Goal: Task Accomplishment & Management: Manage account settings

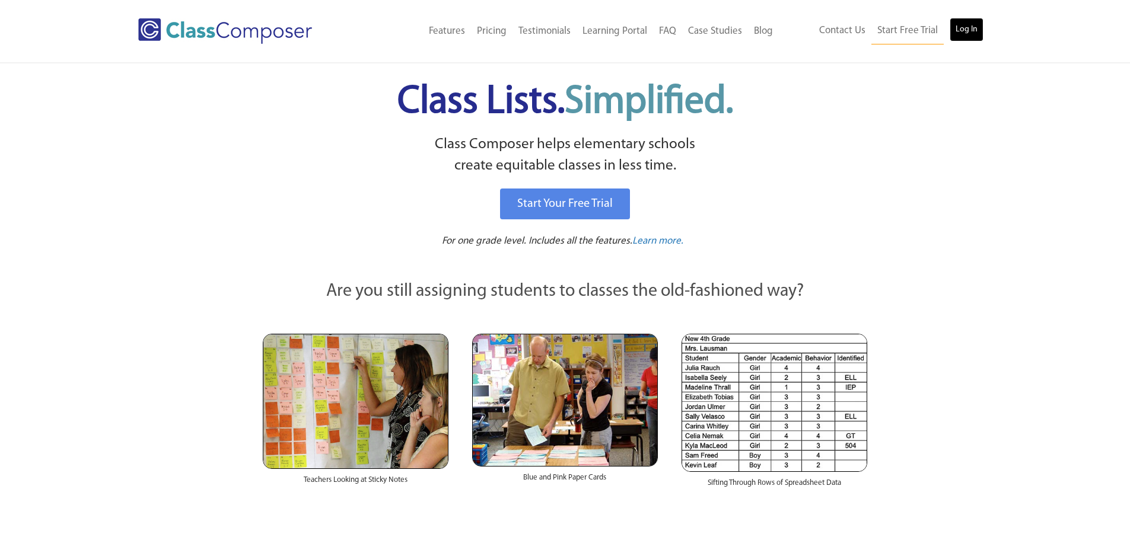
click at [973, 27] on link "Log In" at bounding box center [967, 30] width 34 height 24
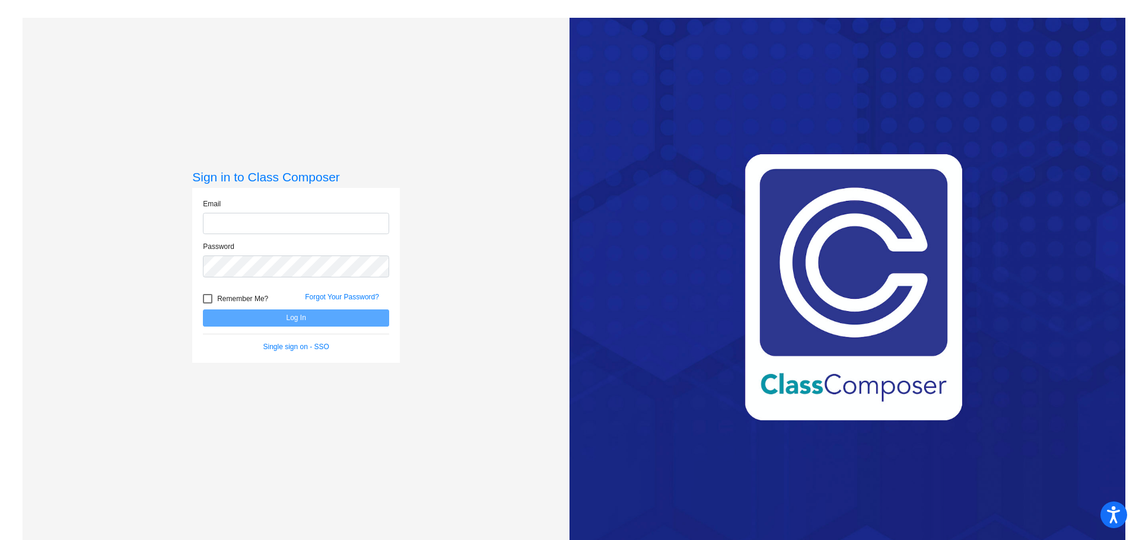
type input "[EMAIL_ADDRESS][DOMAIN_NAME]"
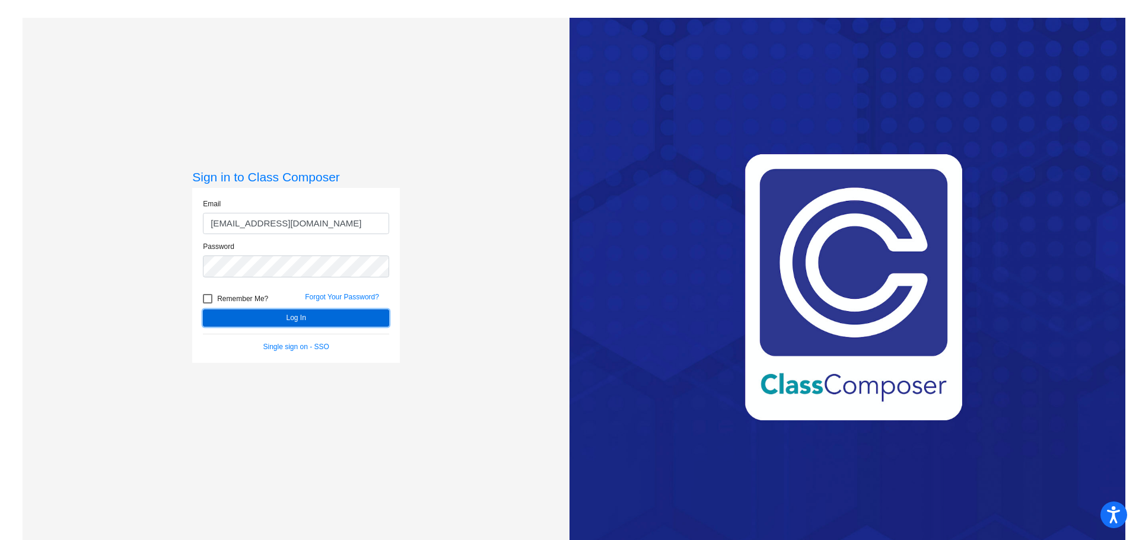
click at [270, 319] on button "Log In" at bounding box center [296, 318] width 186 height 17
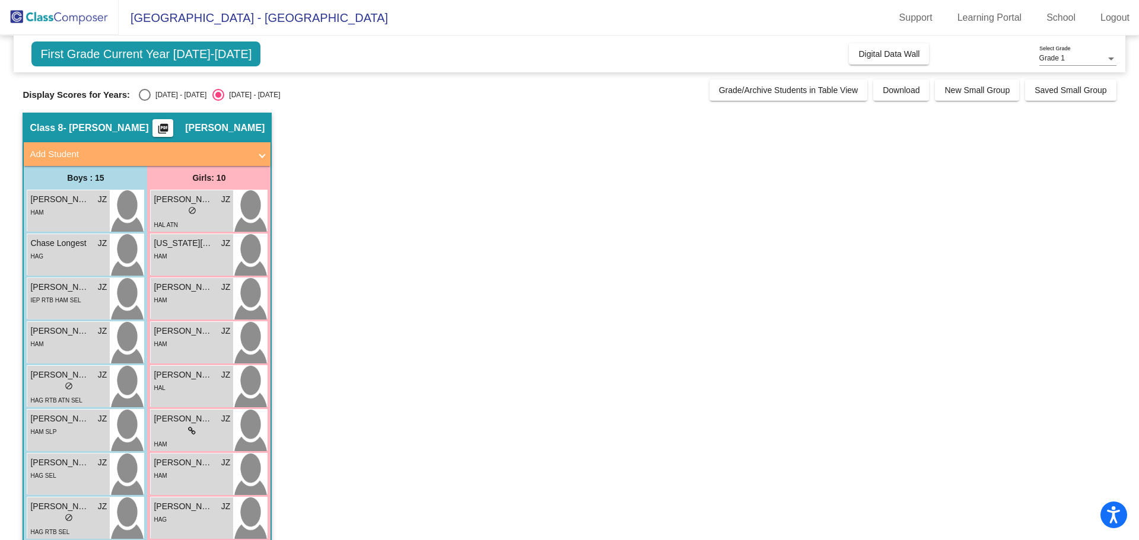
click at [144, 92] on div "Select an option" at bounding box center [145, 95] width 12 height 12
click at [144, 101] on input "[DATE] - [DATE]" at bounding box center [144, 101] width 1 height 1
radio input "true"
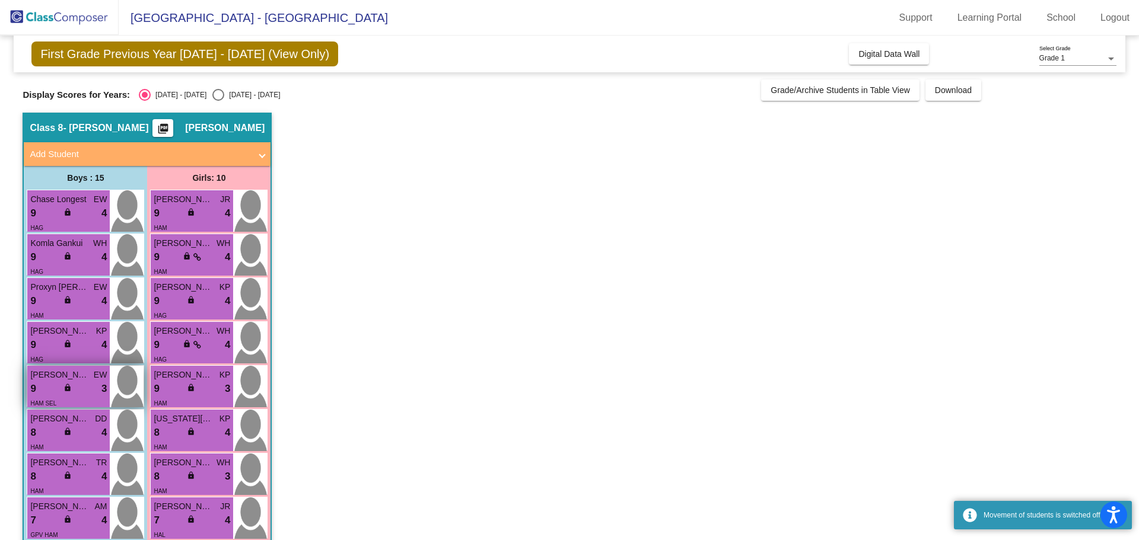
click at [84, 376] on span "[PERSON_NAME]" at bounding box center [59, 375] width 59 height 12
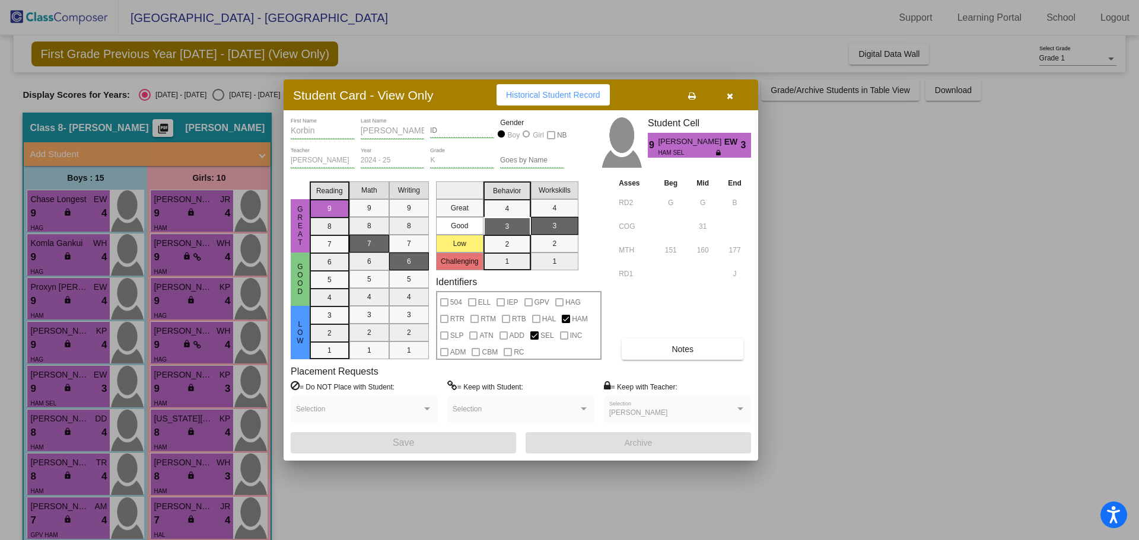
click at [672, 345] on span "Notes" at bounding box center [682, 349] width 22 height 9
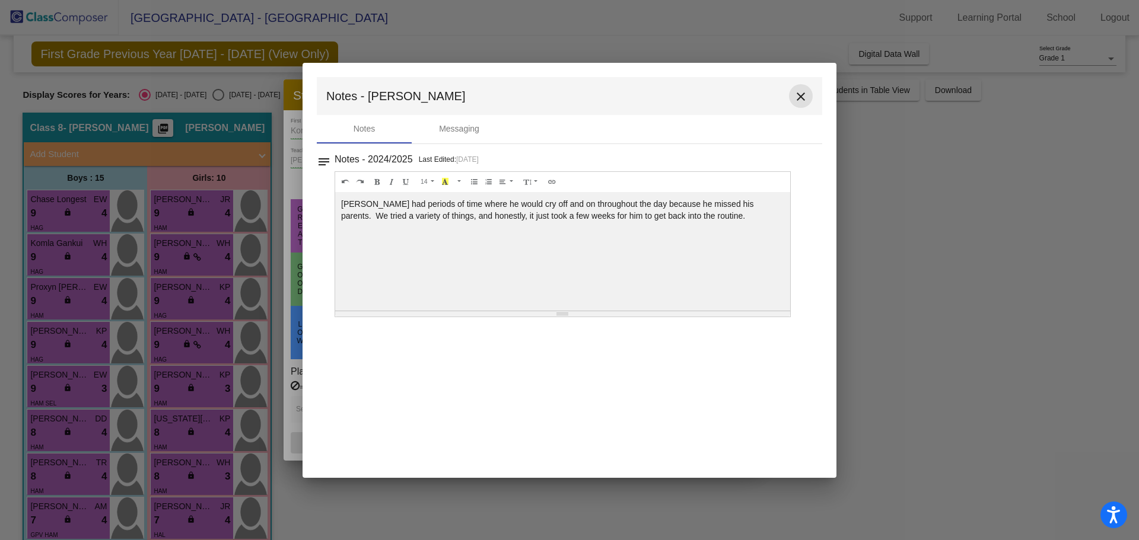
click at [802, 98] on mat-icon "close" at bounding box center [801, 97] width 14 height 14
